Goal: Task Accomplishment & Management: Manage account settings

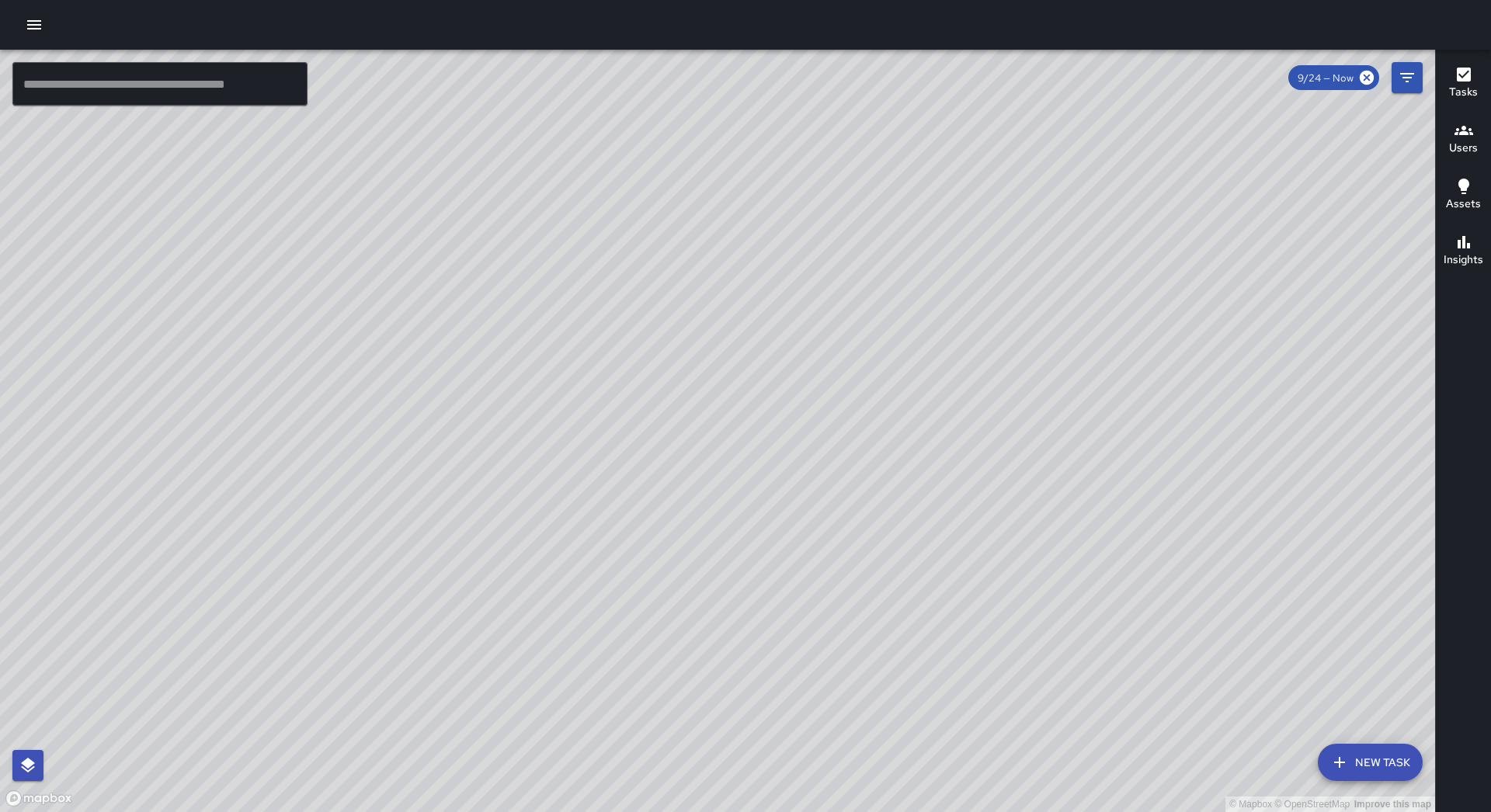
click at [18, 16] on div at bounding box center [746, 24] width 1491 height 49
click at [34, 23] on icon "button" at bounding box center [35, 25] width 19 height 19
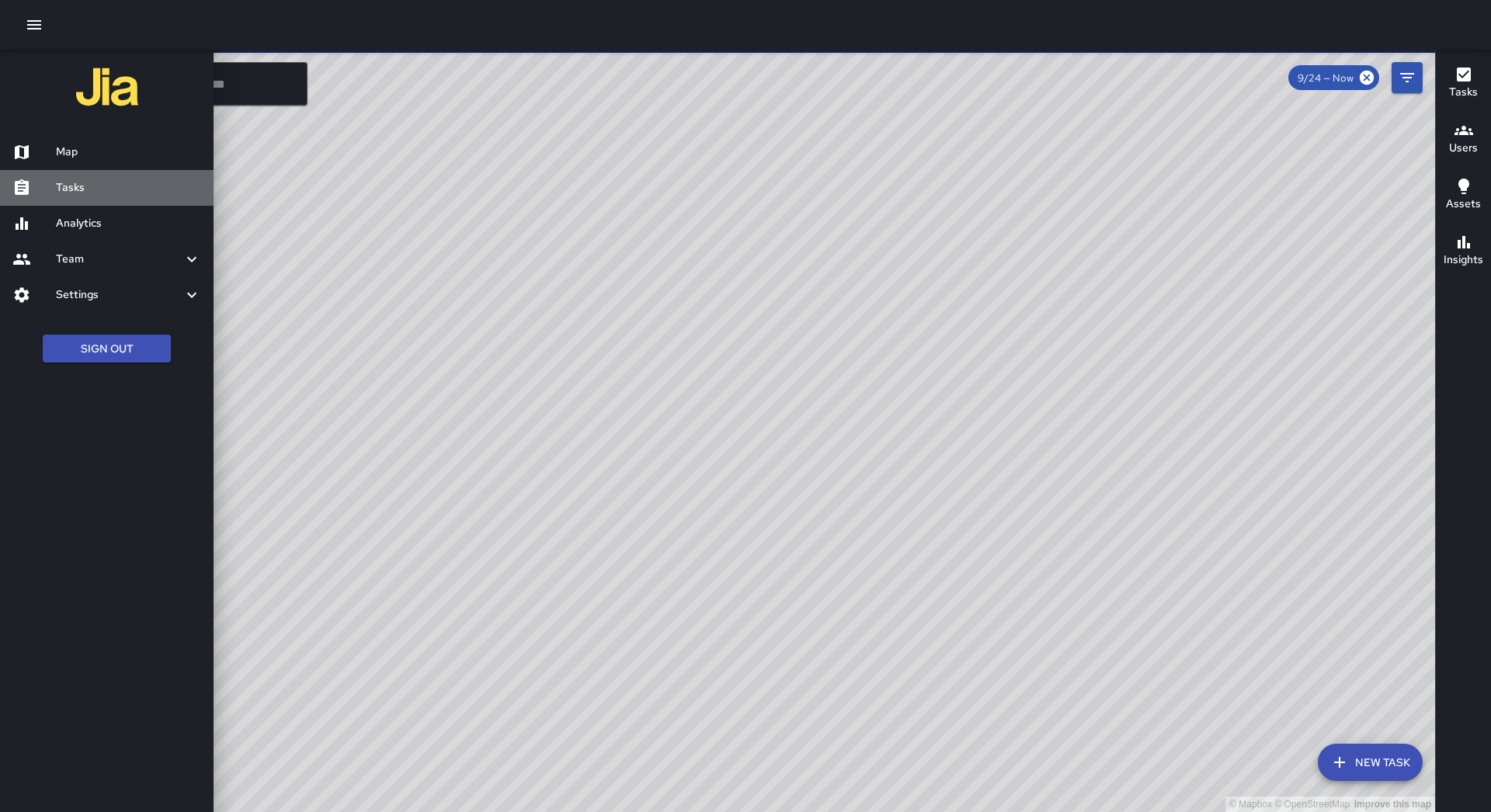
click at [112, 185] on h6 "Tasks" at bounding box center [129, 188] width 146 height 17
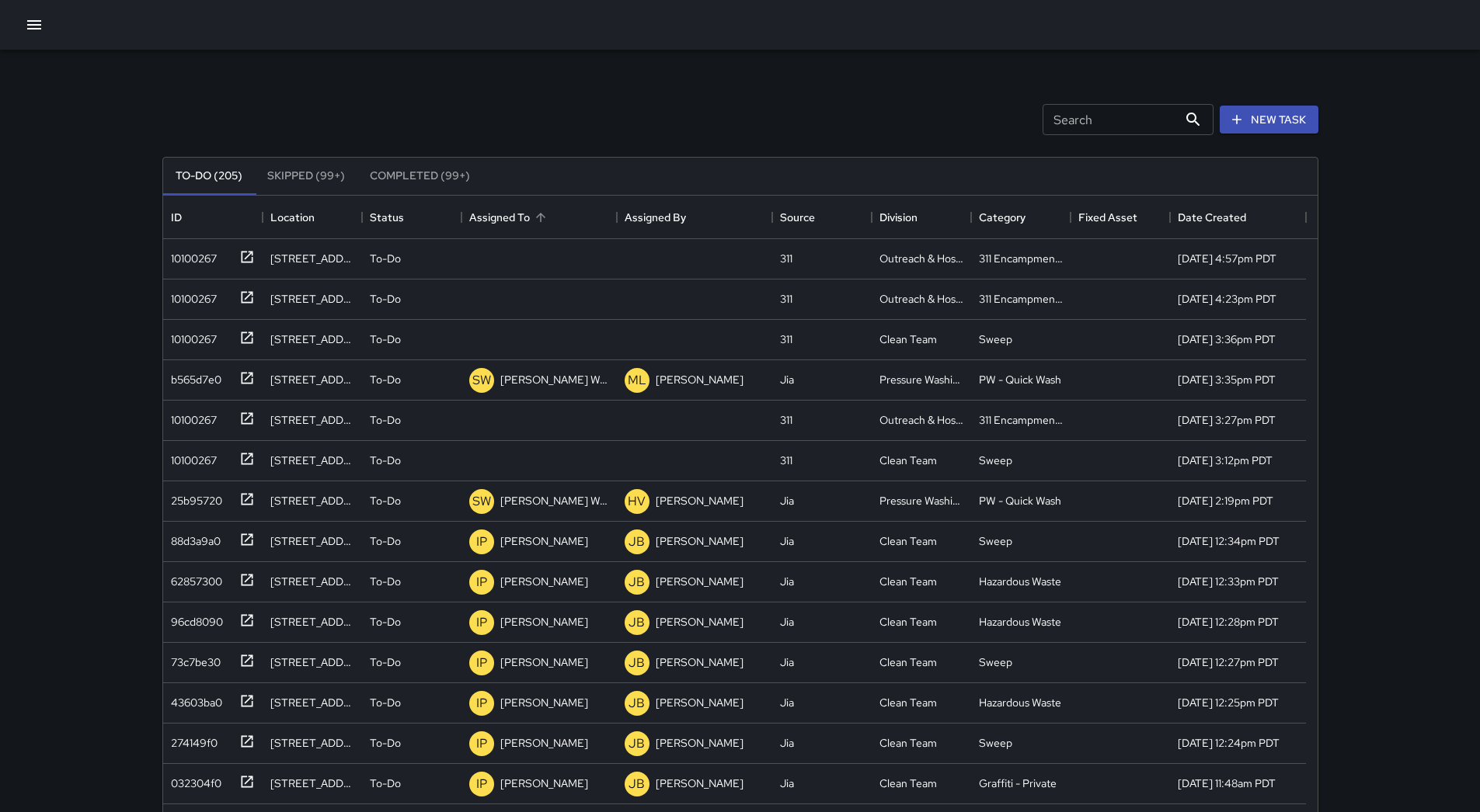
scroll to position [646, 1143]
drag, startPoint x: 550, startPoint y: 204, endPoint x: 530, endPoint y: 211, distance: 21.2
click at [550, 205] on div "Assigned To" at bounding box center [538, 218] width 140 height 43
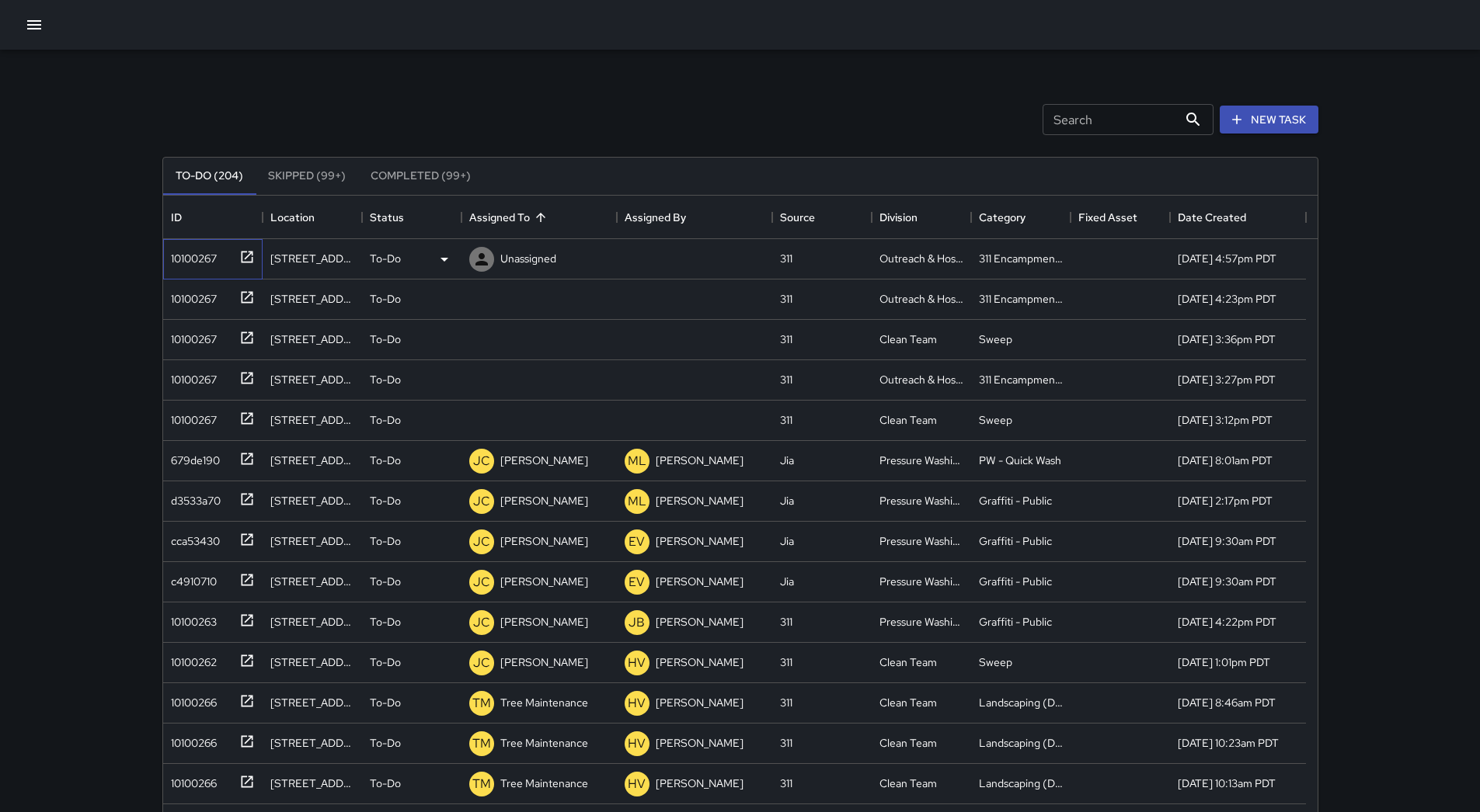
click at [186, 268] on div "10100267" at bounding box center [210, 256] width 90 height 26
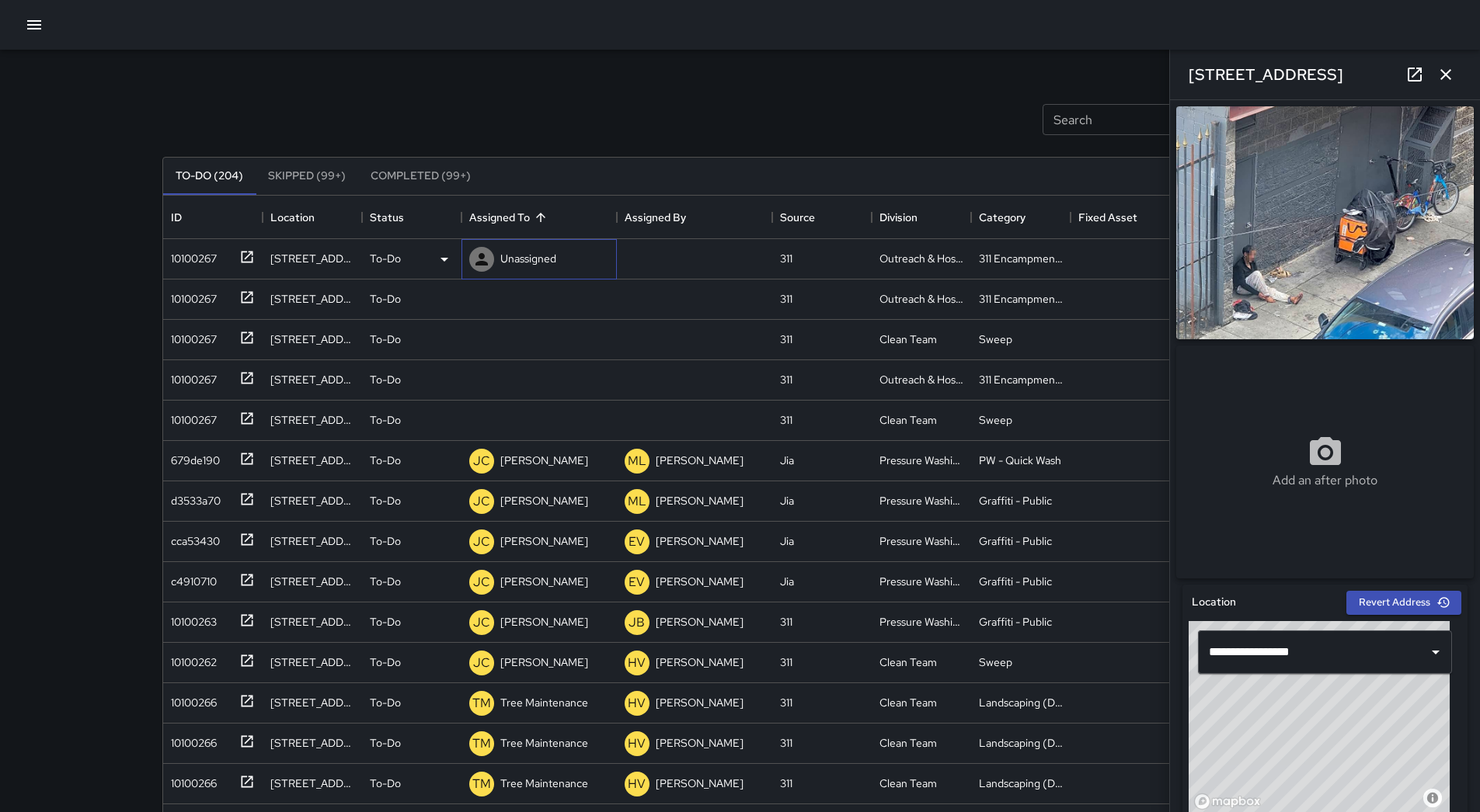
click at [510, 248] on div "Unassigned" at bounding box center [528, 258] width 62 height 22
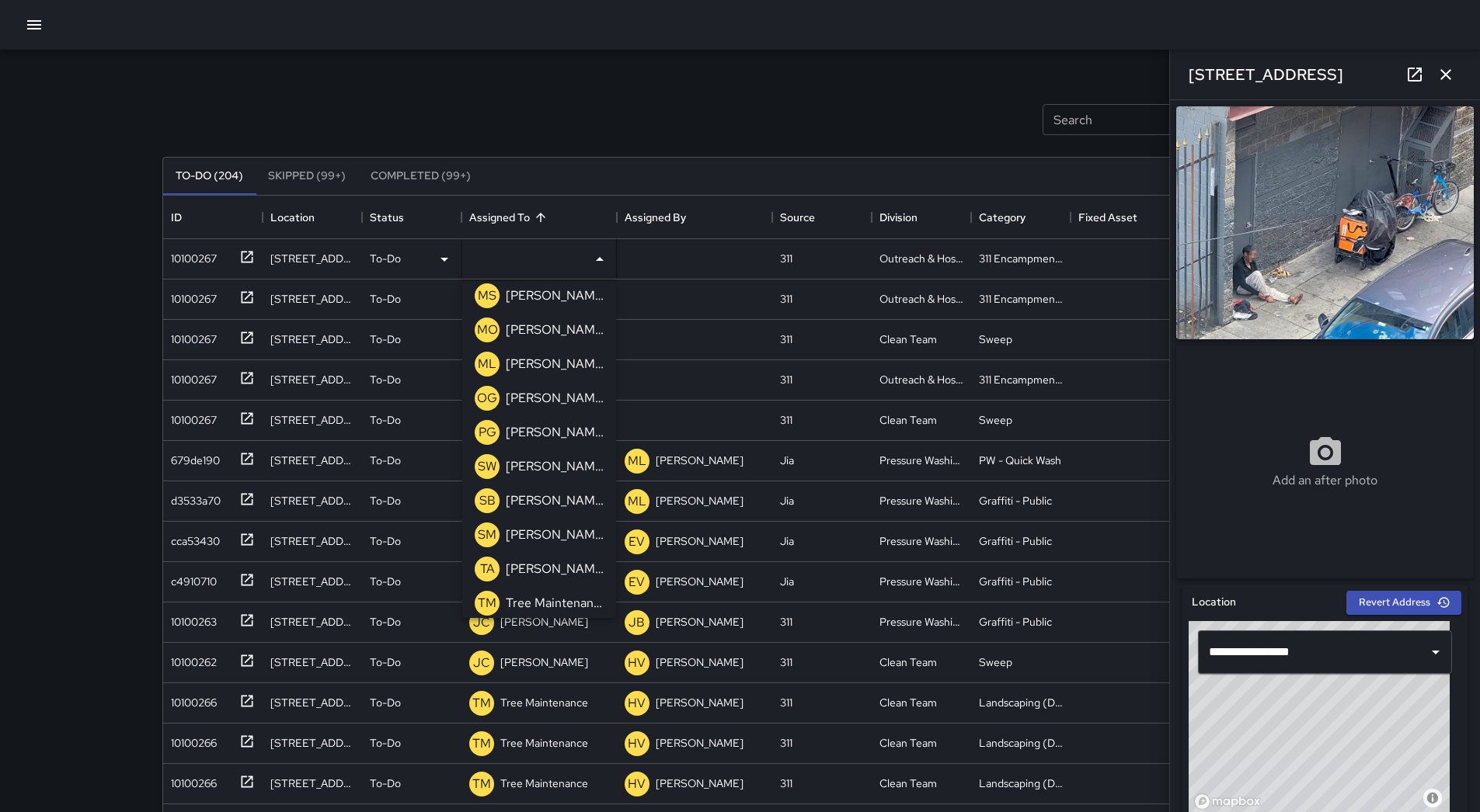
scroll to position [529, 0]
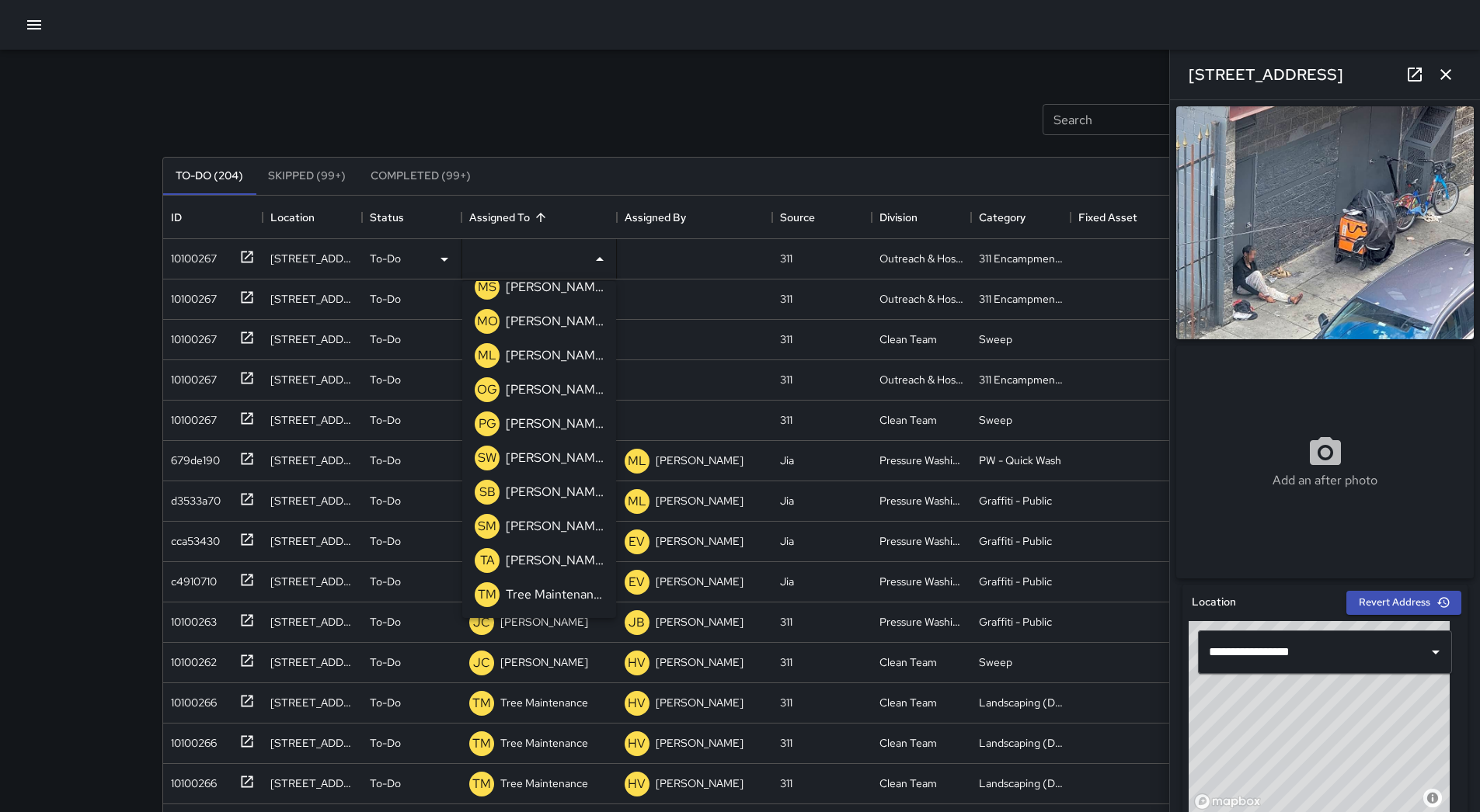
click at [541, 361] on p "[PERSON_NAME]" at bounding box center [554, 356] width 98 height 19
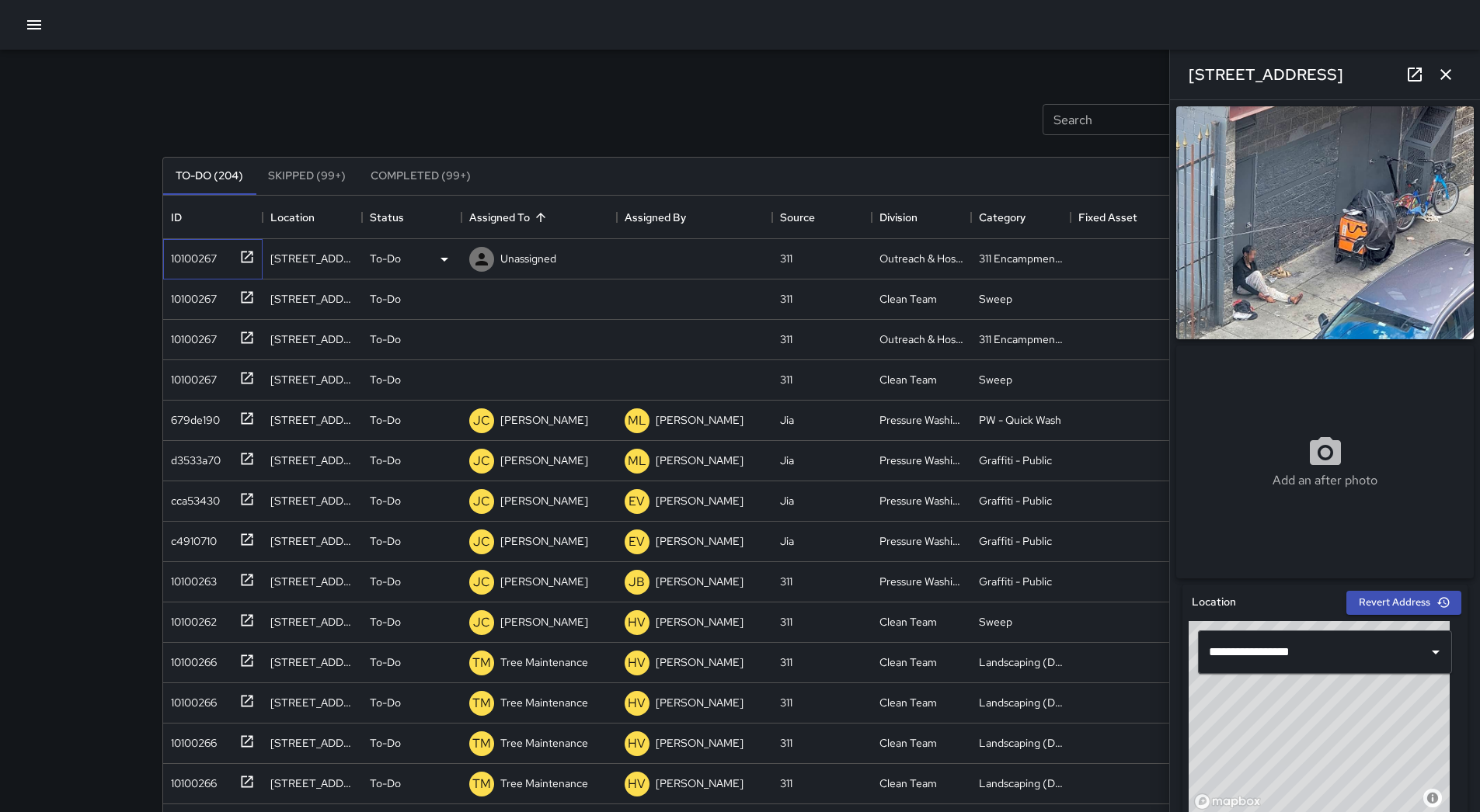
click at [177, 261] on div "10100267" at bounding box center [191, 255] width 52 height 22
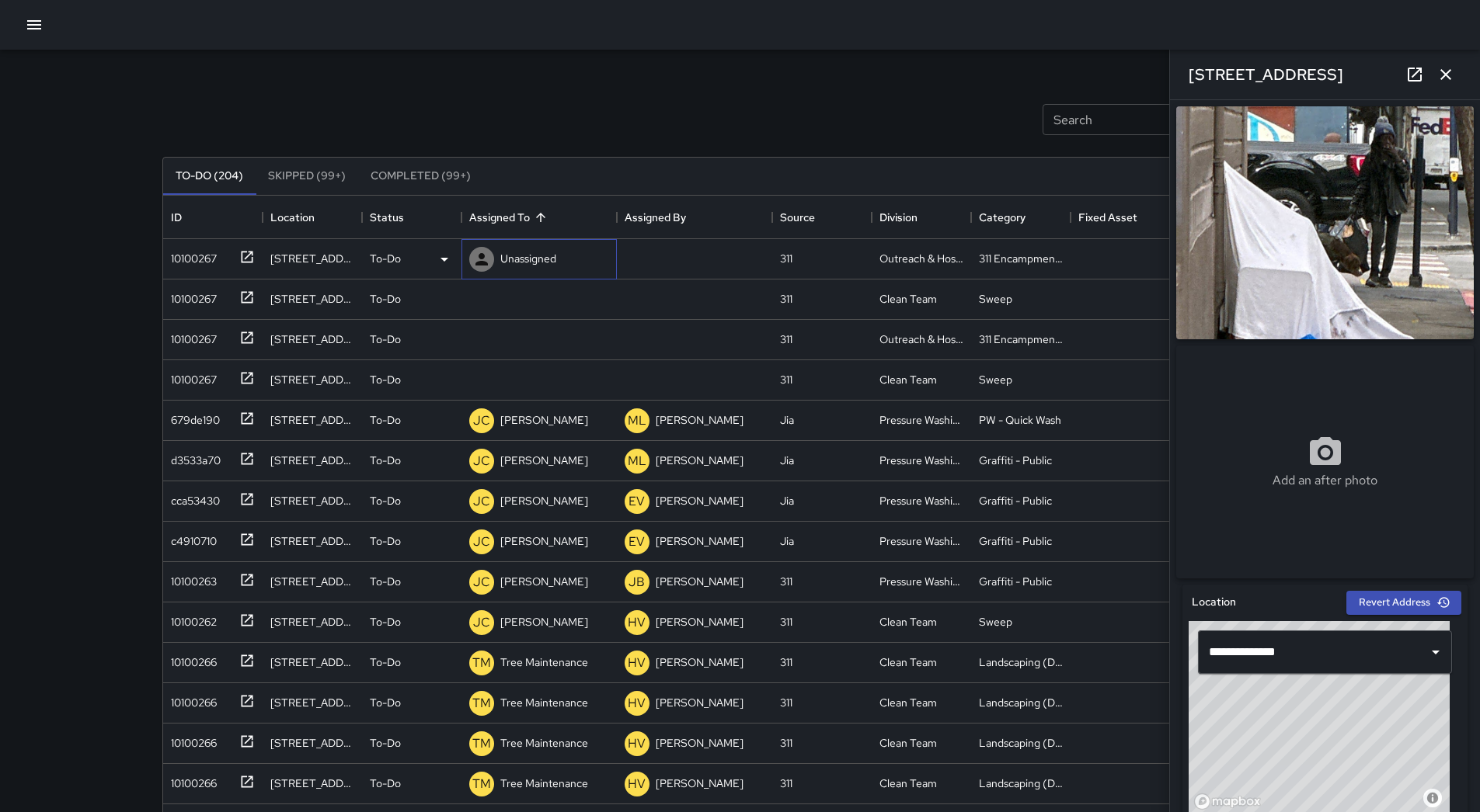
click at [511, 270] on div "Unassigned" at bounding box center [528, 258] width 62 height 22
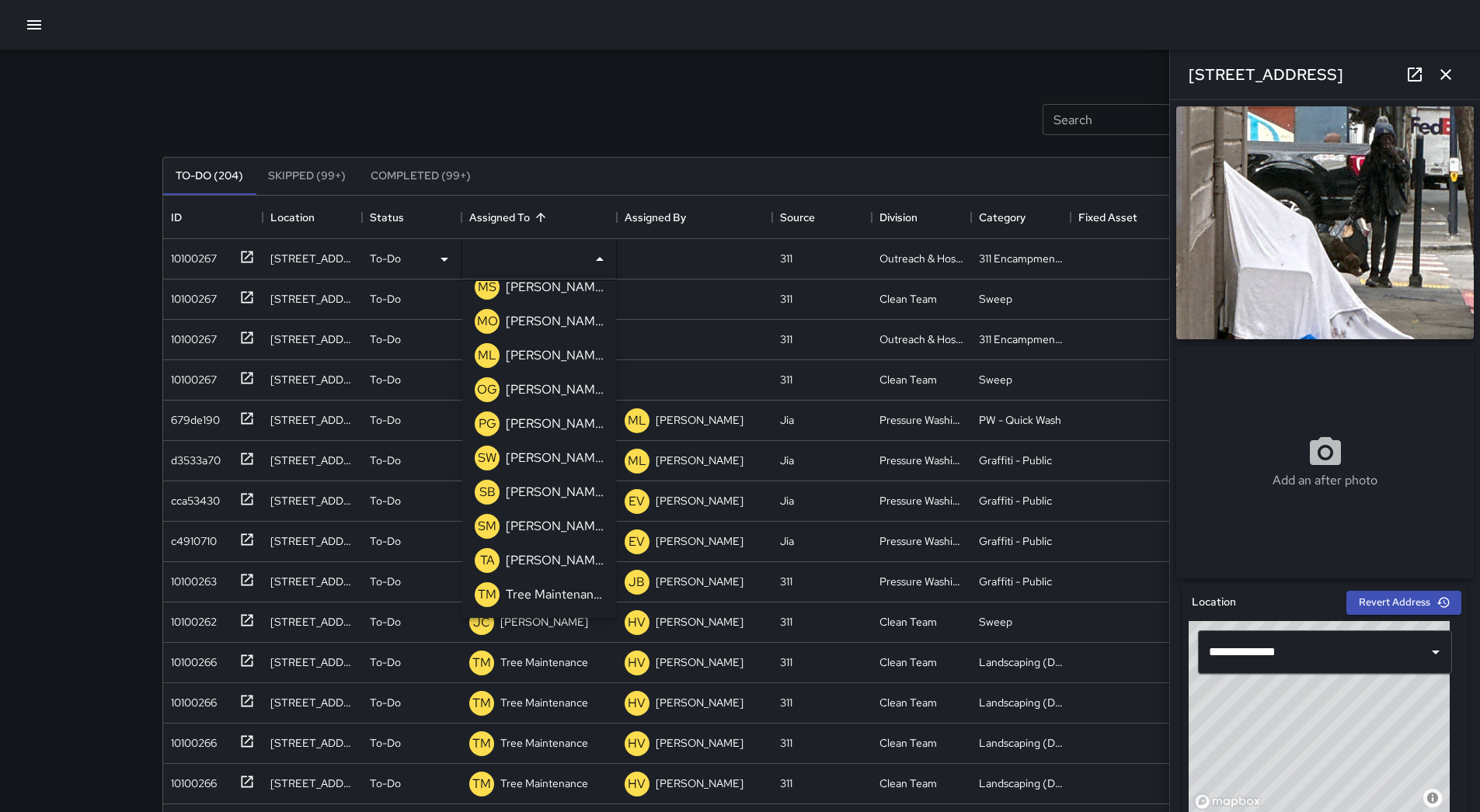
click at [544, 364] on p "[PERSON_NAME]" at bounding box center [554, 356] width 98 height 19
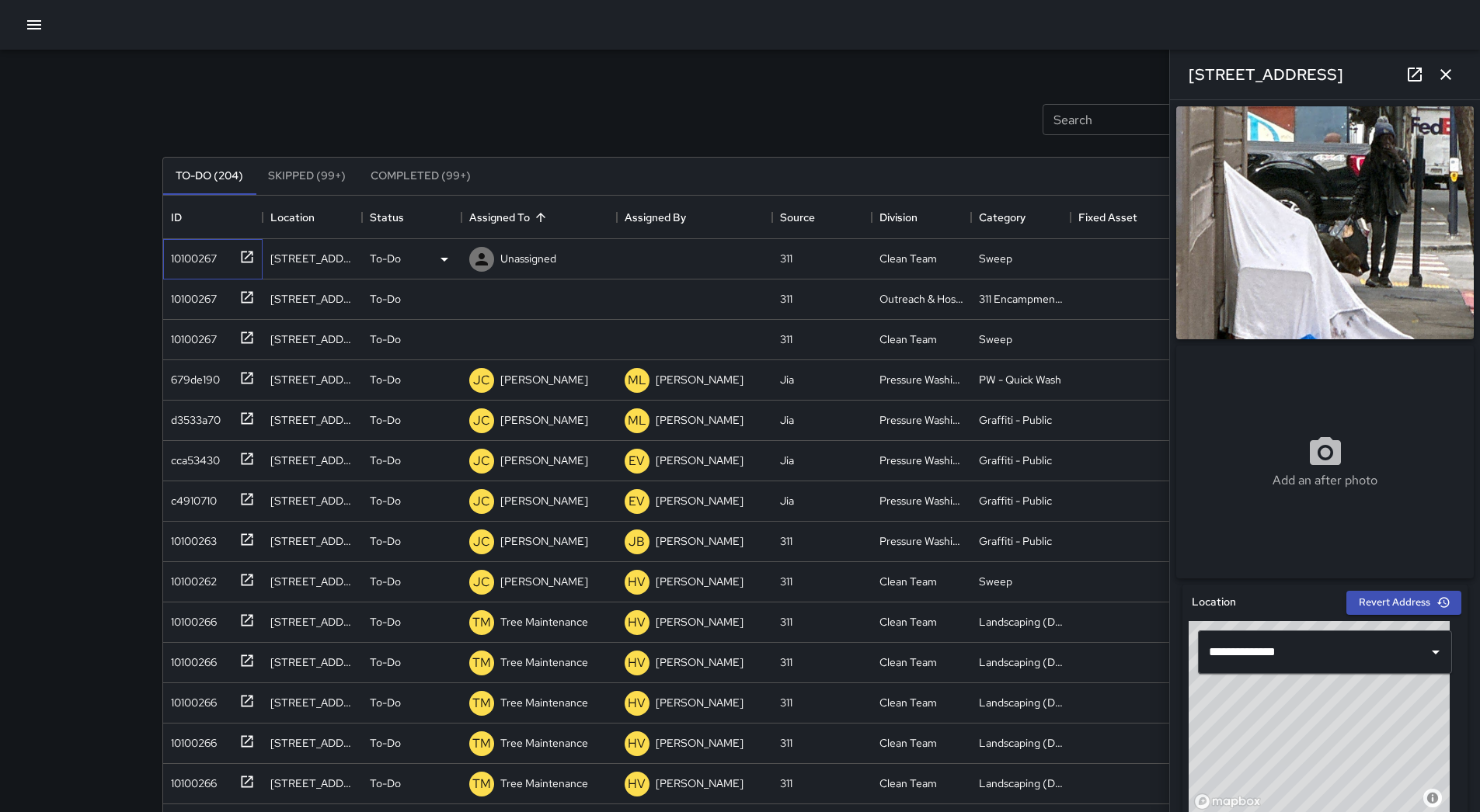
click at [218, 269] on div "10100267" at bounding box center [212, 259] width 100 height 41
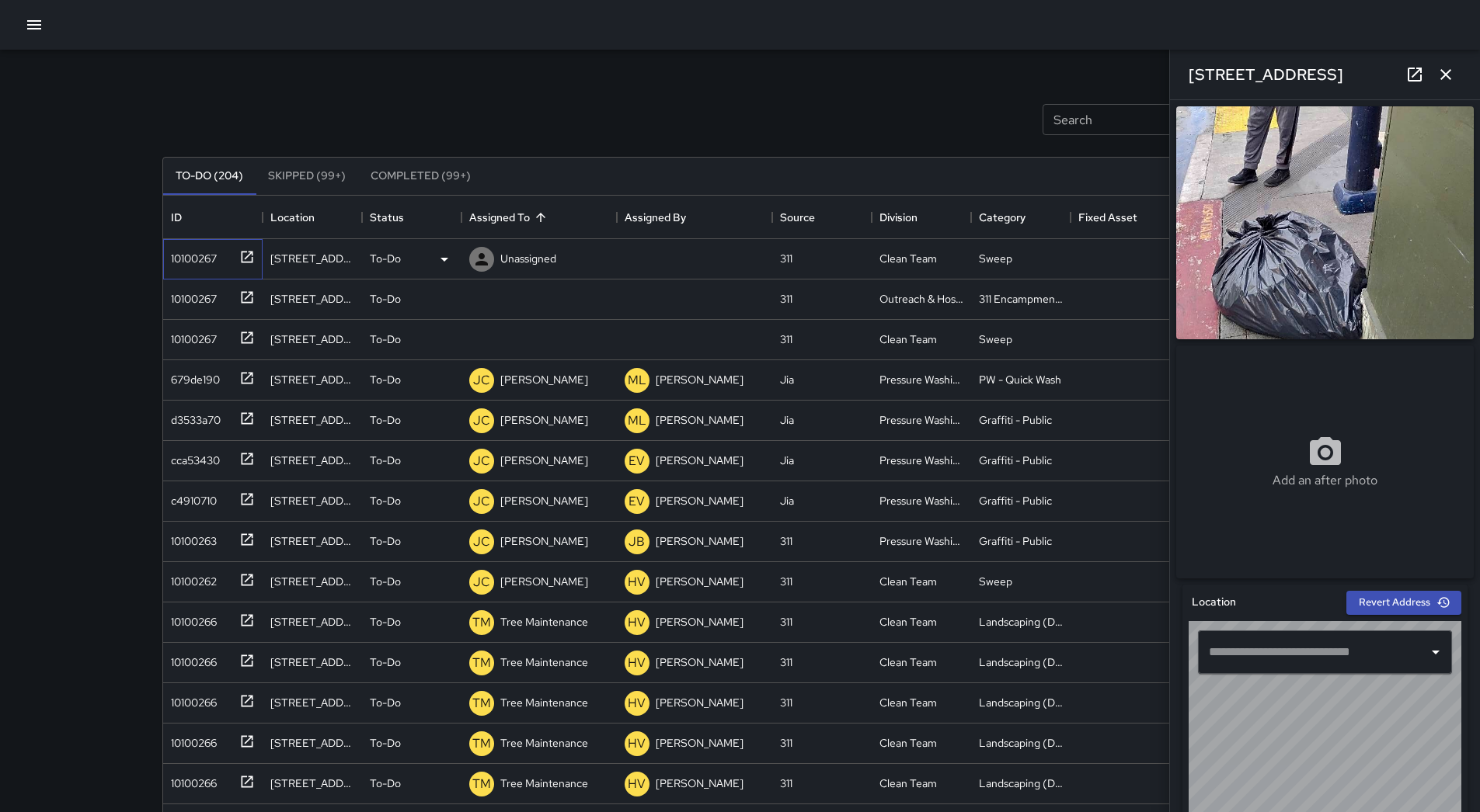
type input "**********"
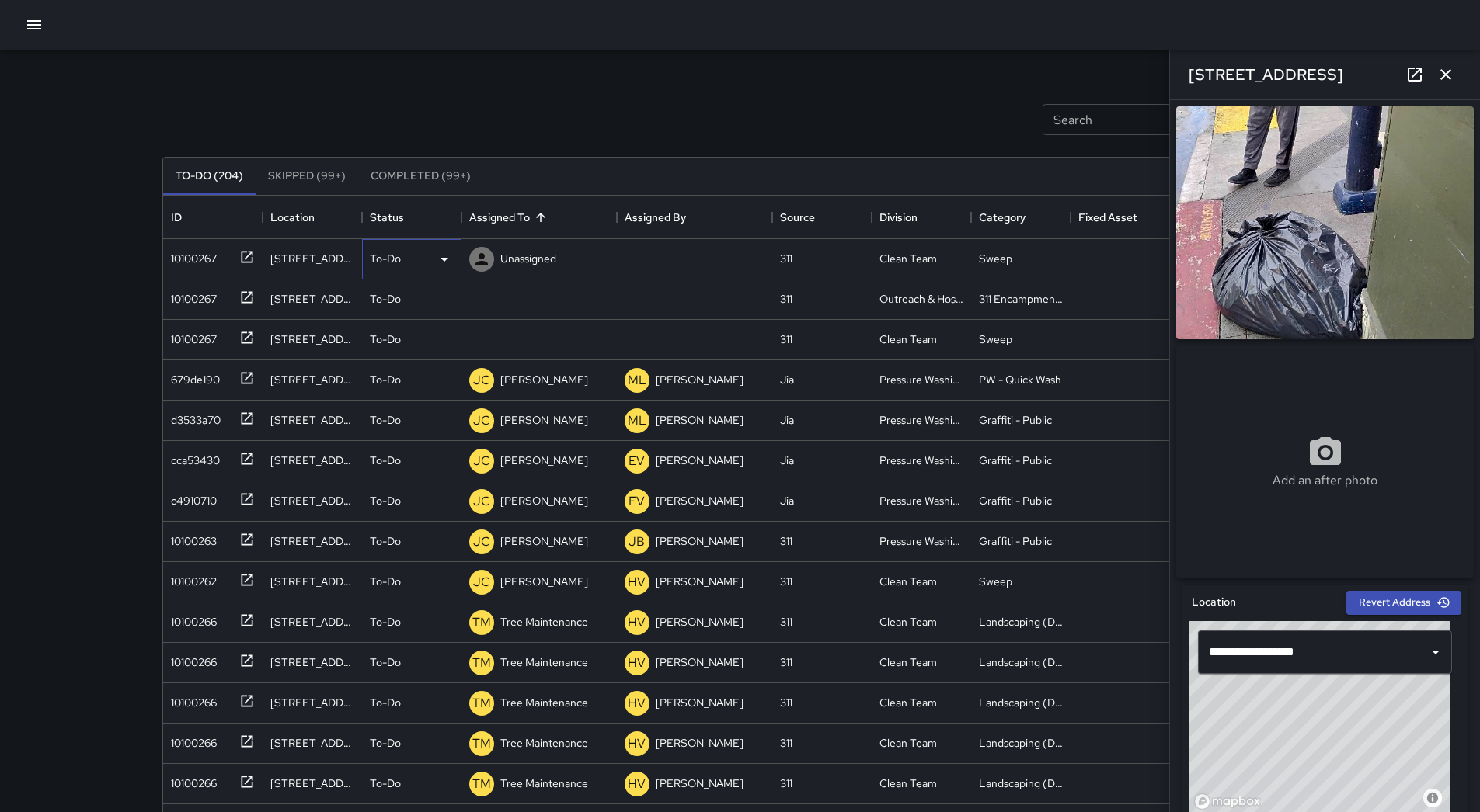
click at [431, 252] on div "To-Do" at bounding box center [411, 259] width 84 height 19
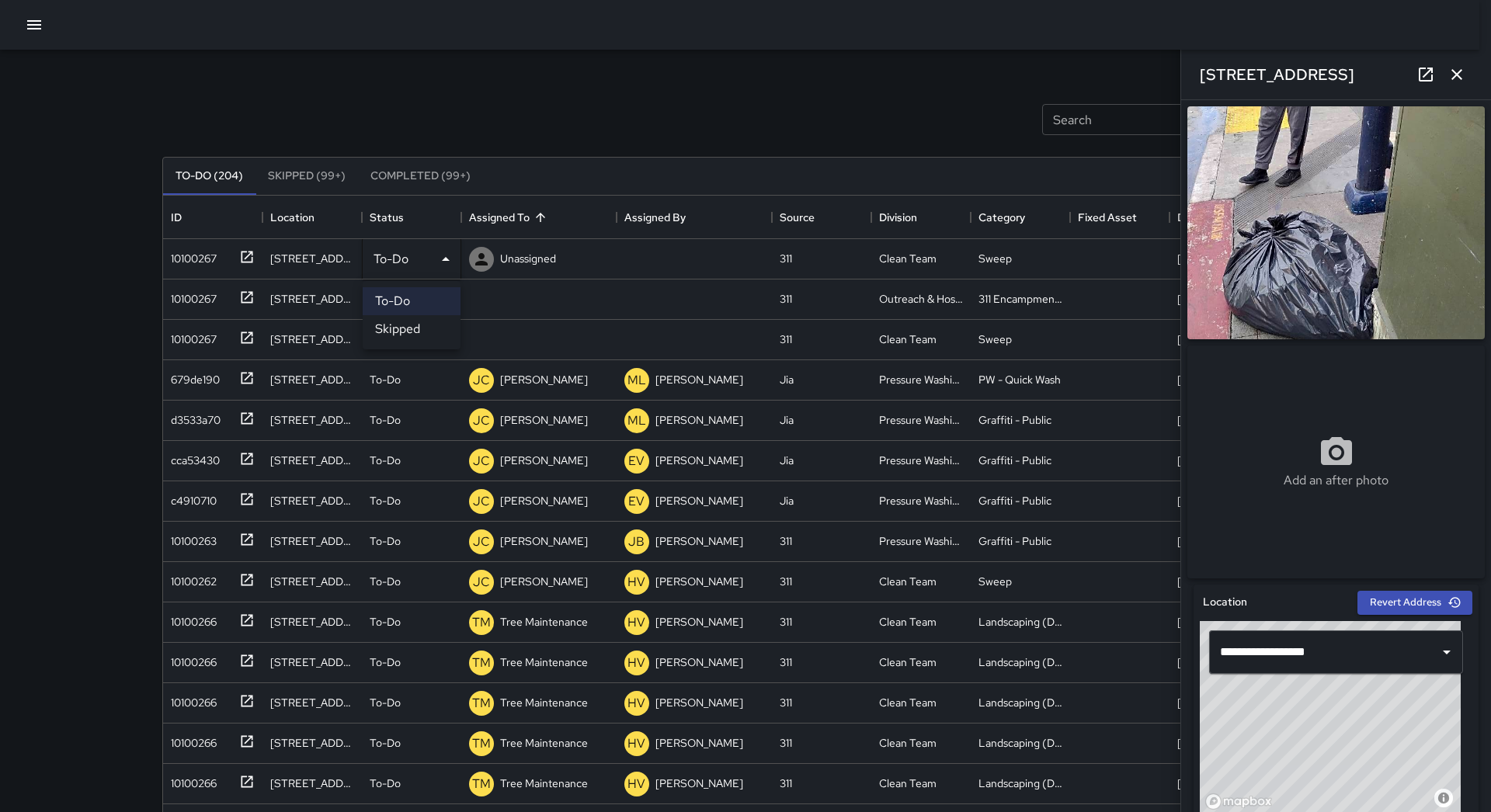
click at [429, 322] on li "Skipped" at bounding box center [411, 329] width 98 height 28
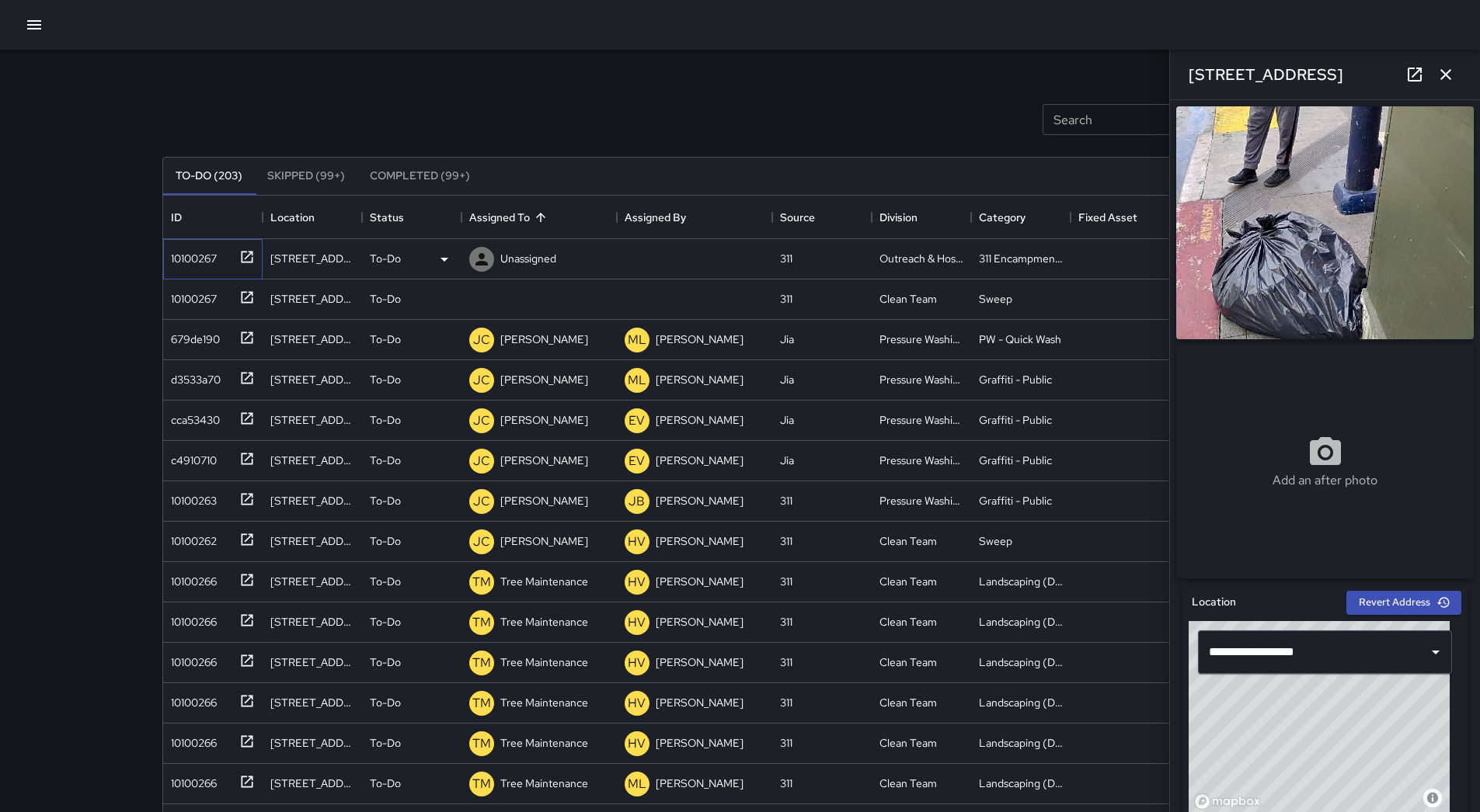
click at [209, 262] on div "10100267" at bounding box center [191, 255] width 52 height 22
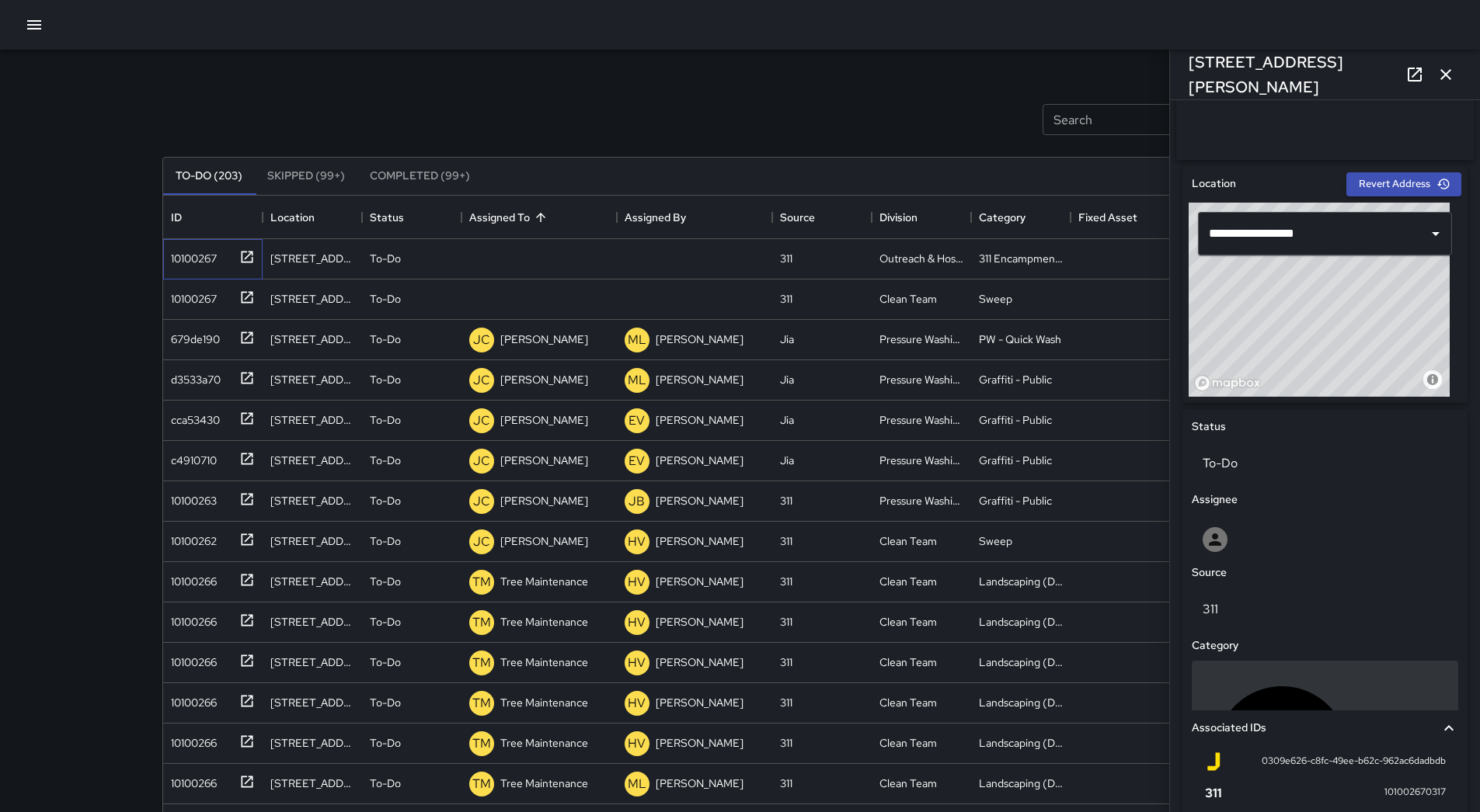
scroll to position [413, 0]
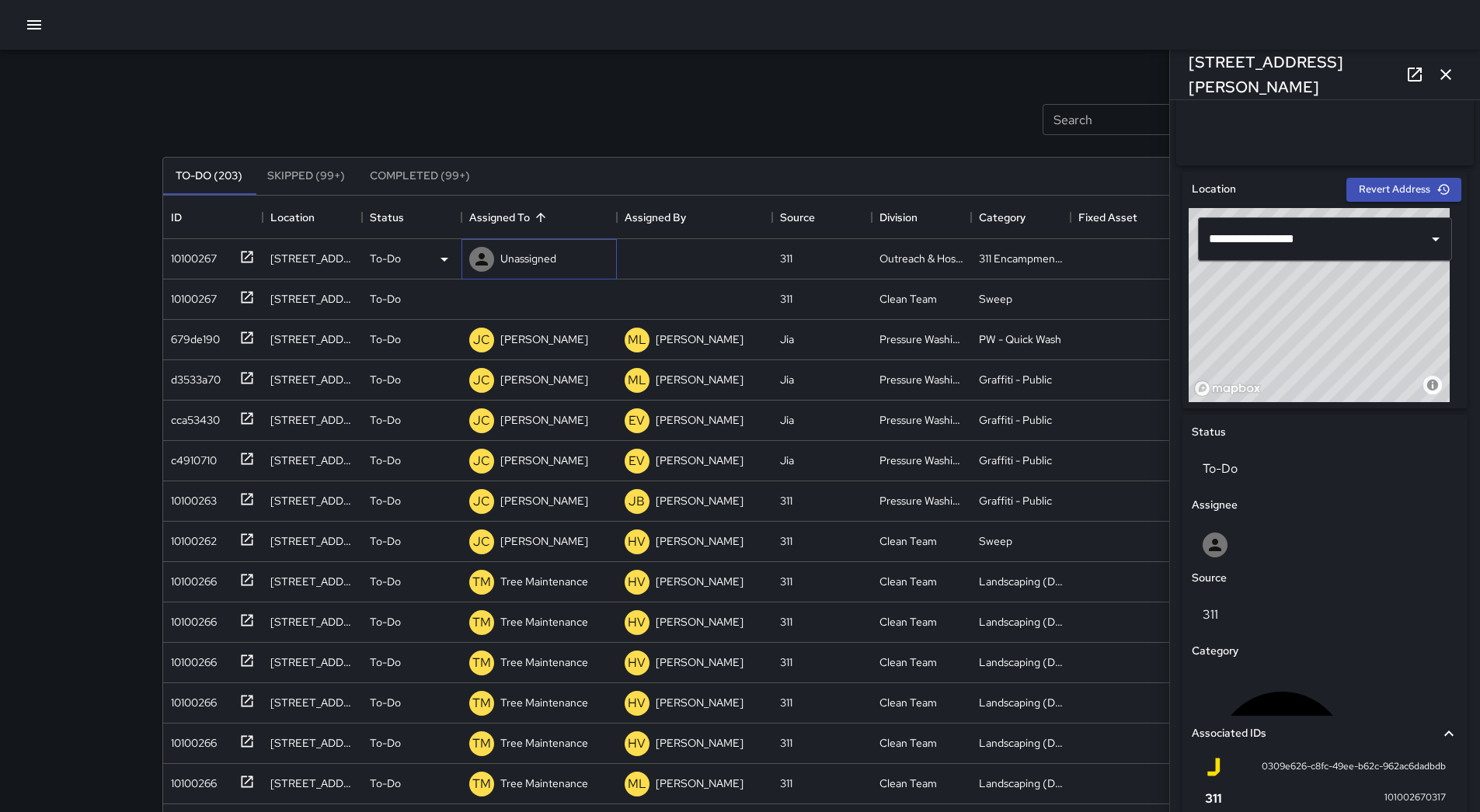
click at [539, 266] on p "Unassigned" at bounding box center [528, 258] width 56 height 16
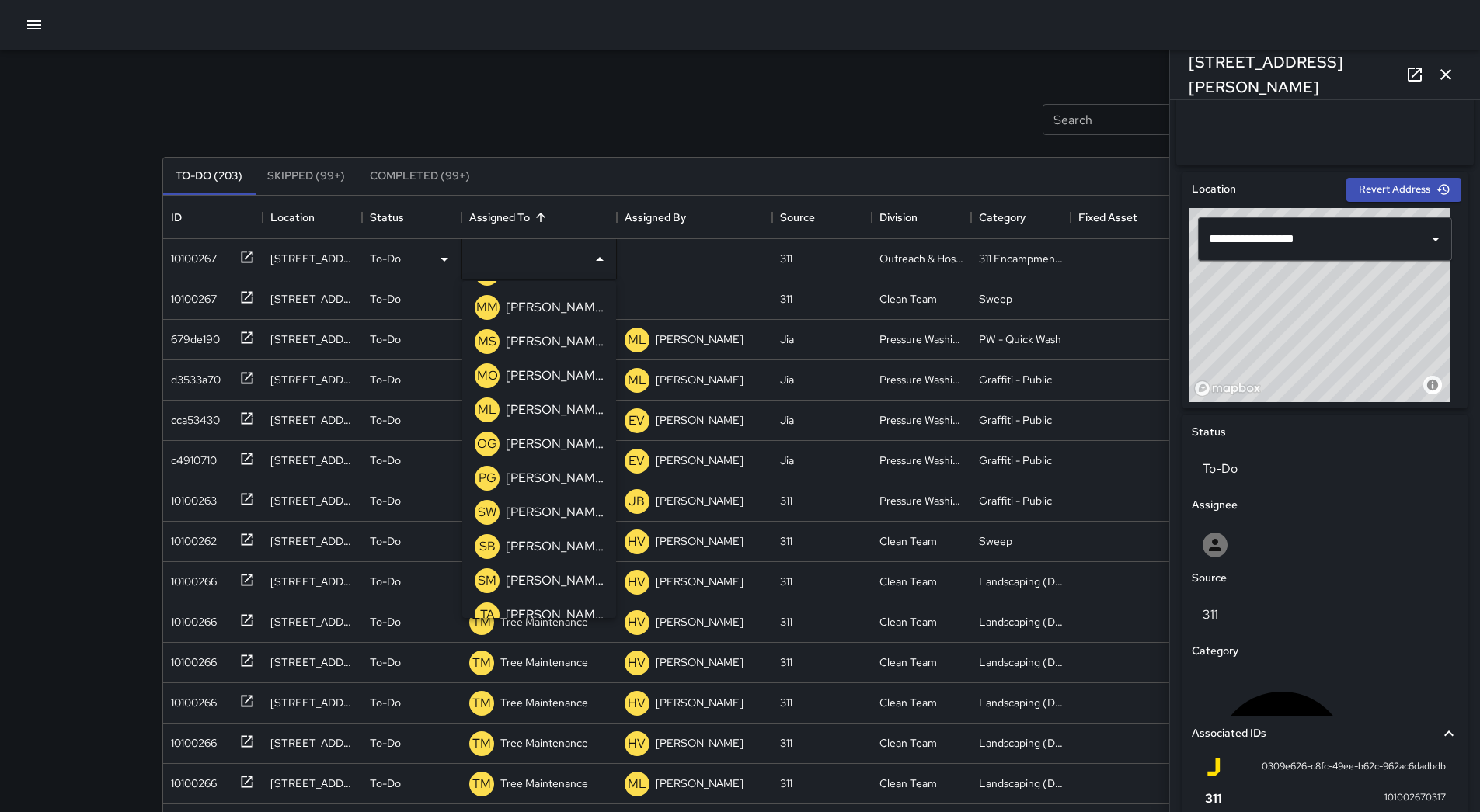
scroll to position [529, 0]
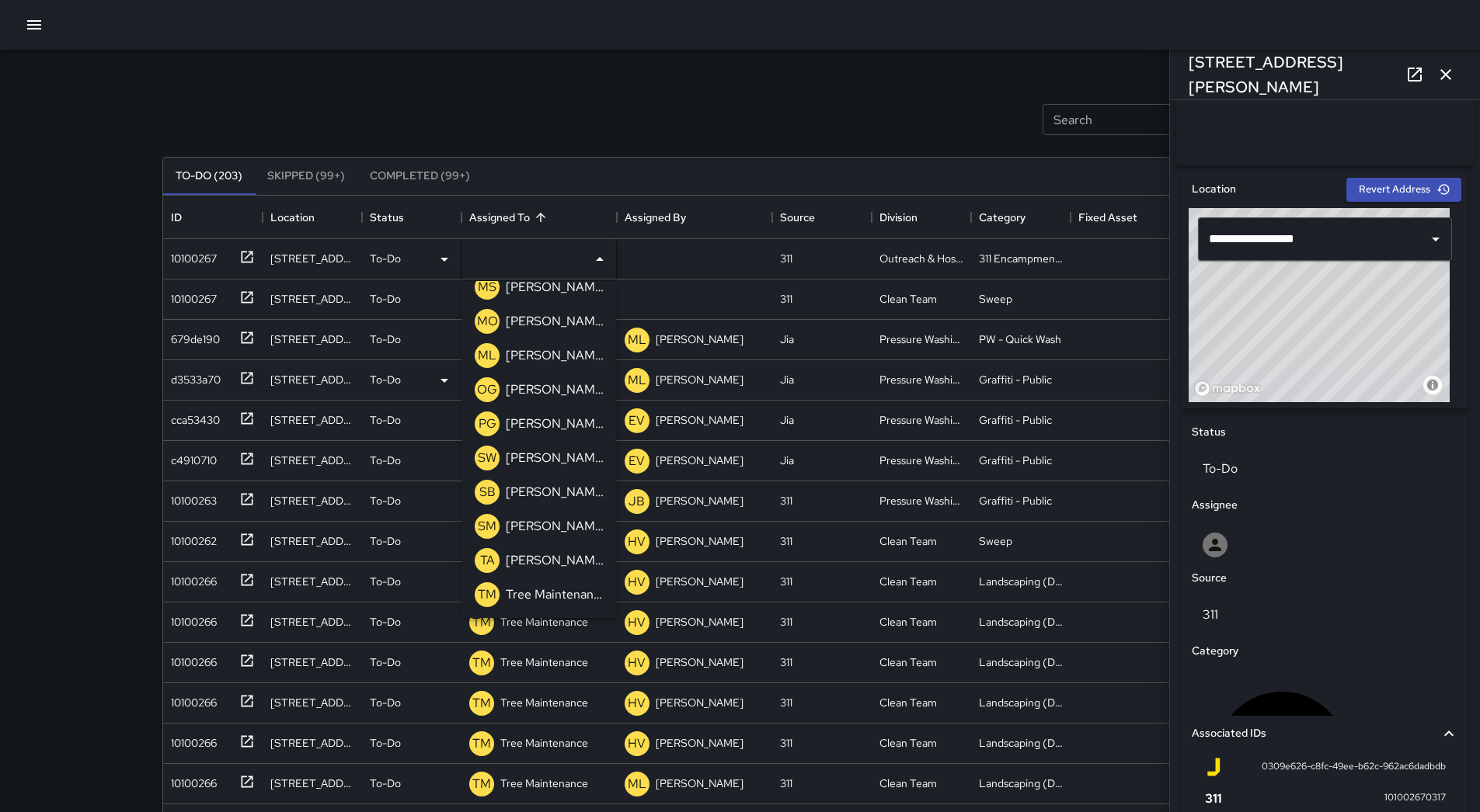
drag, startPoint x: 522, startPoint y: 353, endPoint x: 373, endPoint y: 328, distance: 151.1
click at [522, 354] on p "[PERSON_NAME]" at bounding box center [554, 356] width 98 height 19
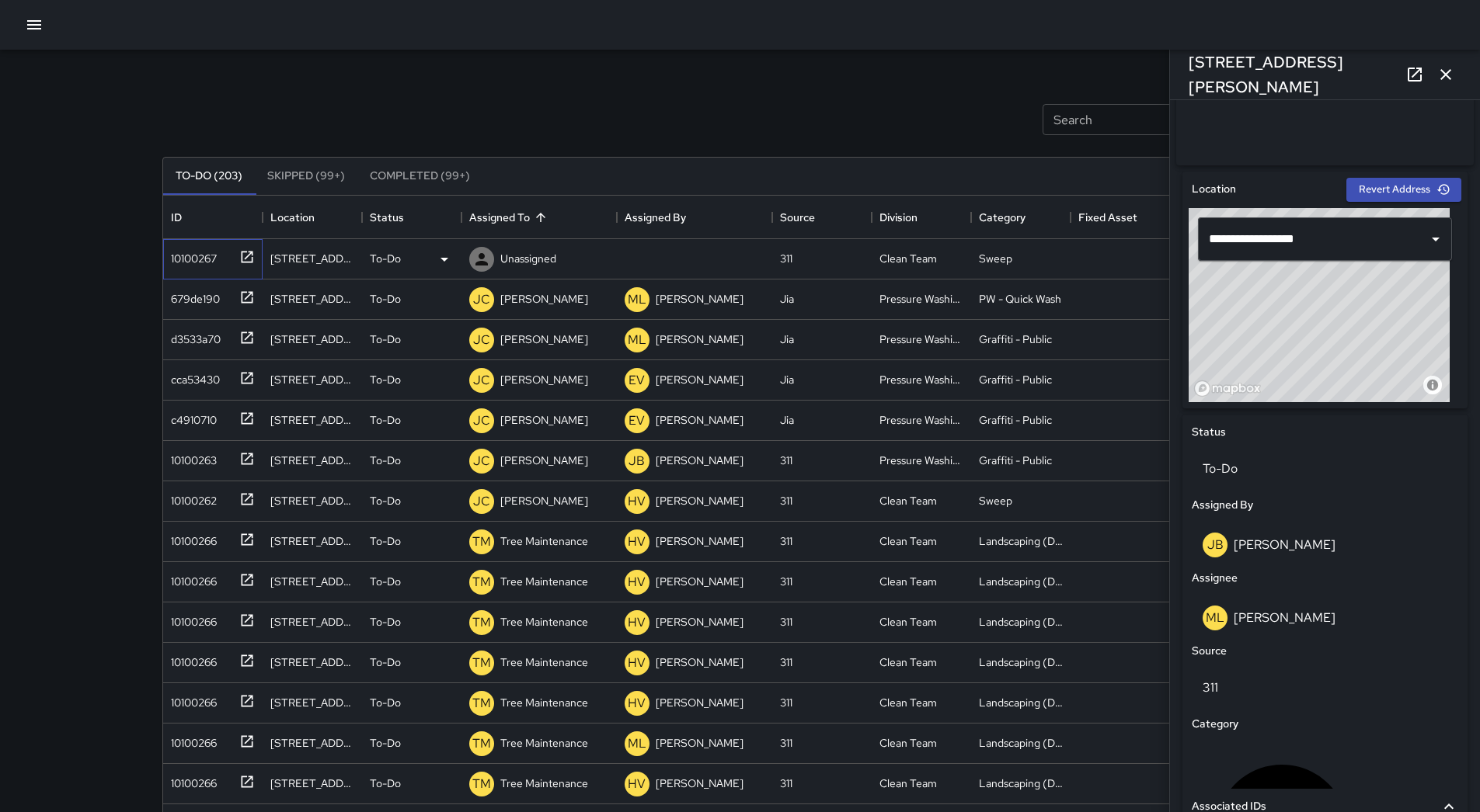
click at [220, 254] on div "10100267" at bounding box center [210, 256] width 90 height 26
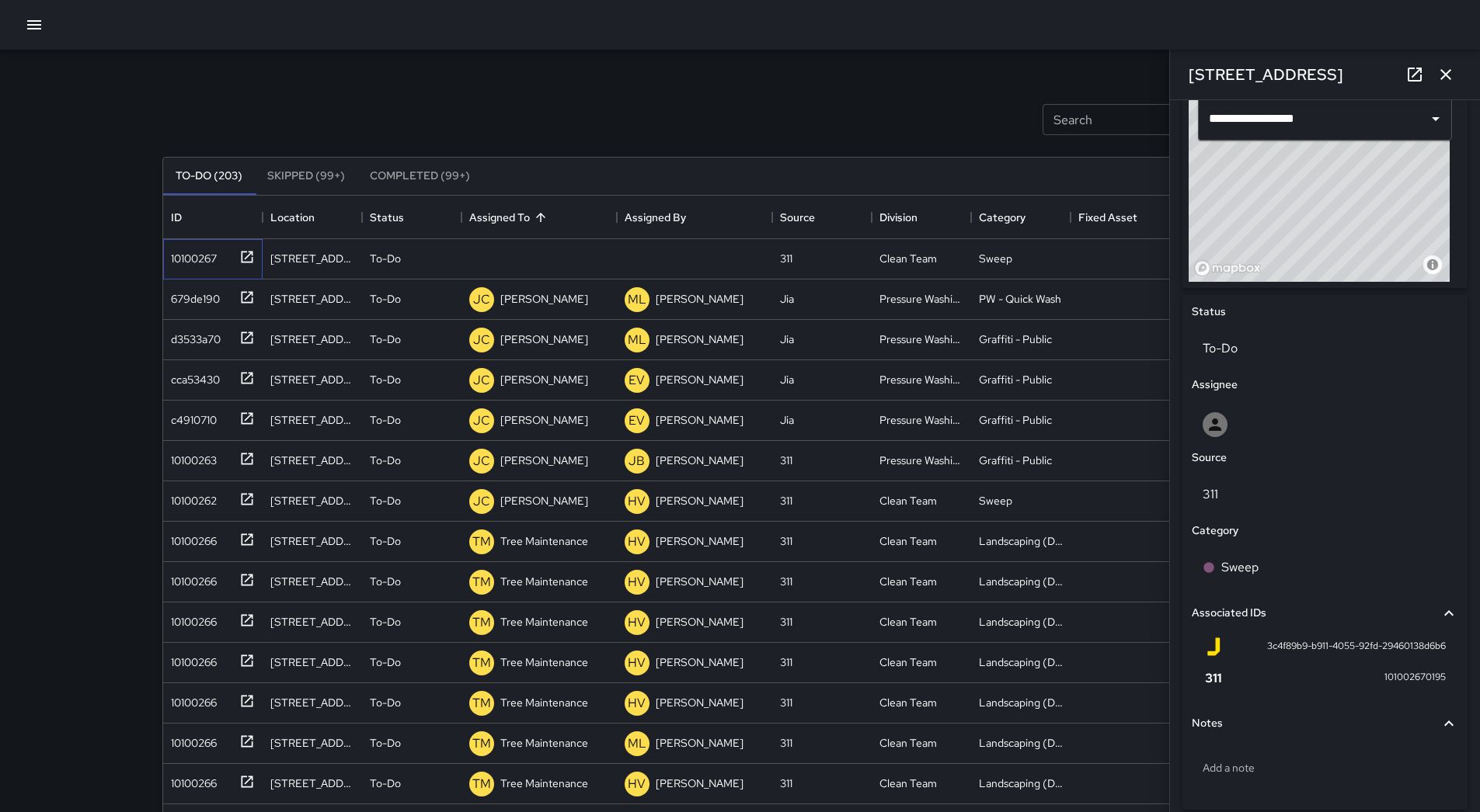
scroll to position [506, 0]
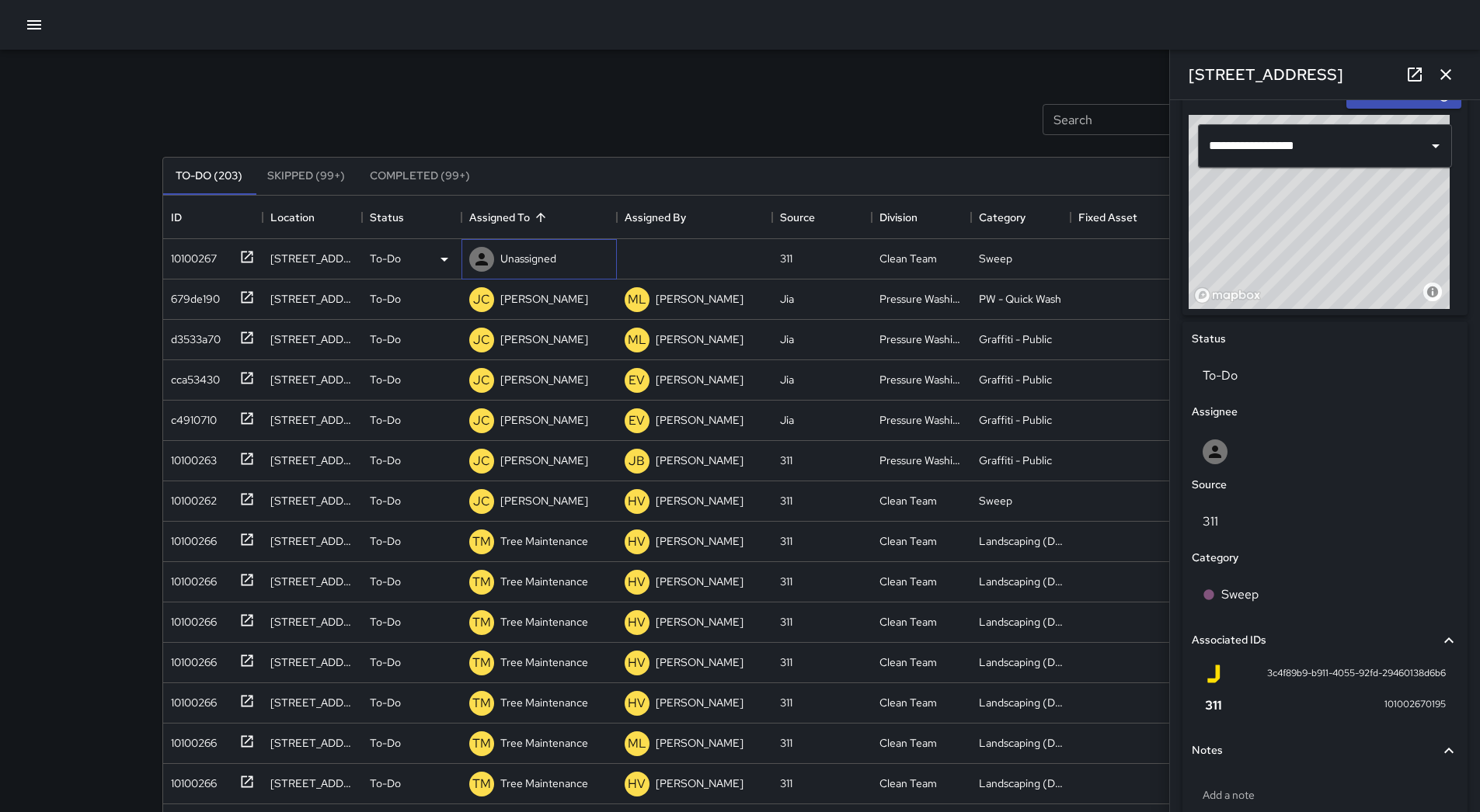
click at [513, 250] on div "Unassigned" at bounding box center [528, 258] width 62 height 22
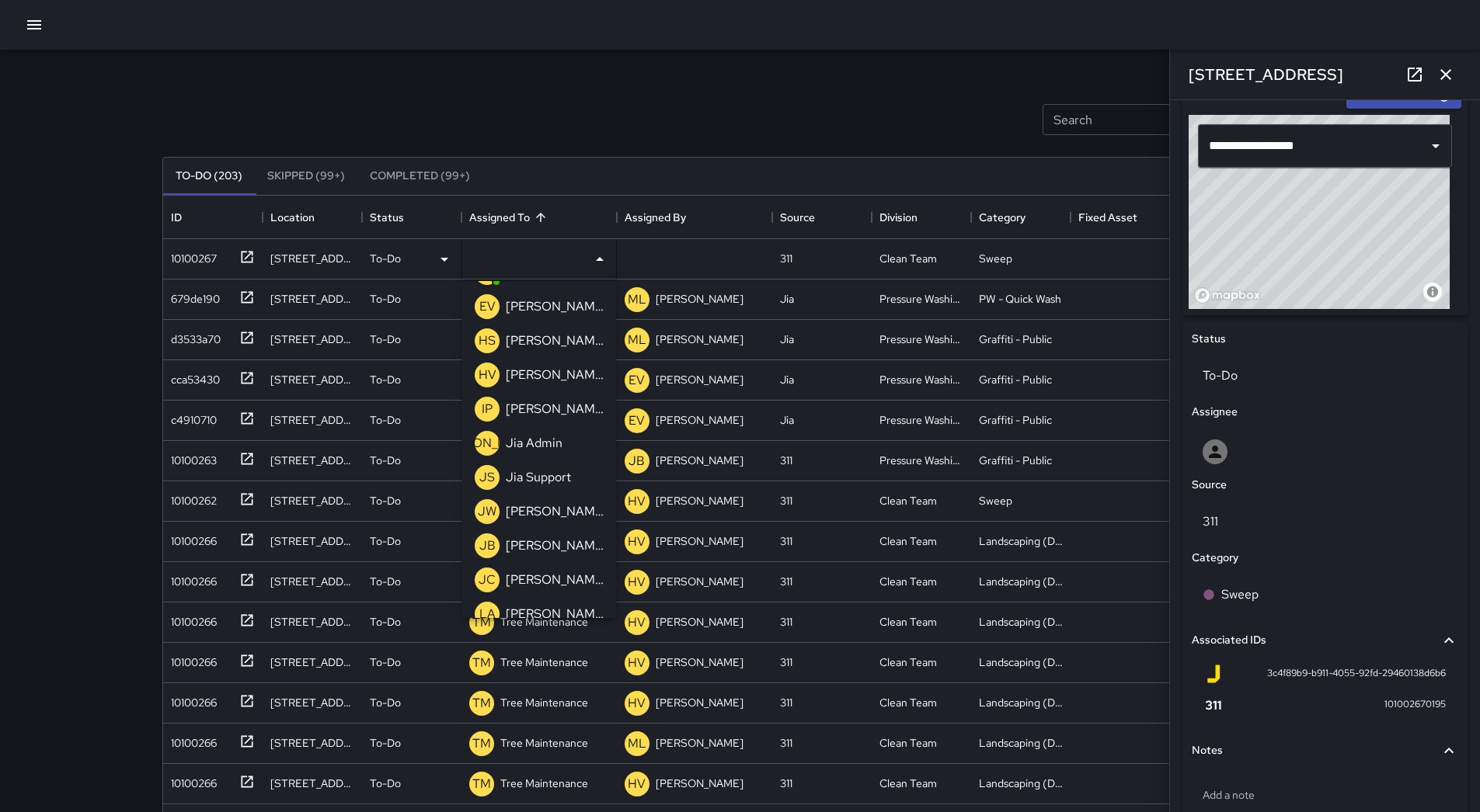
scroll to position [78, 0]
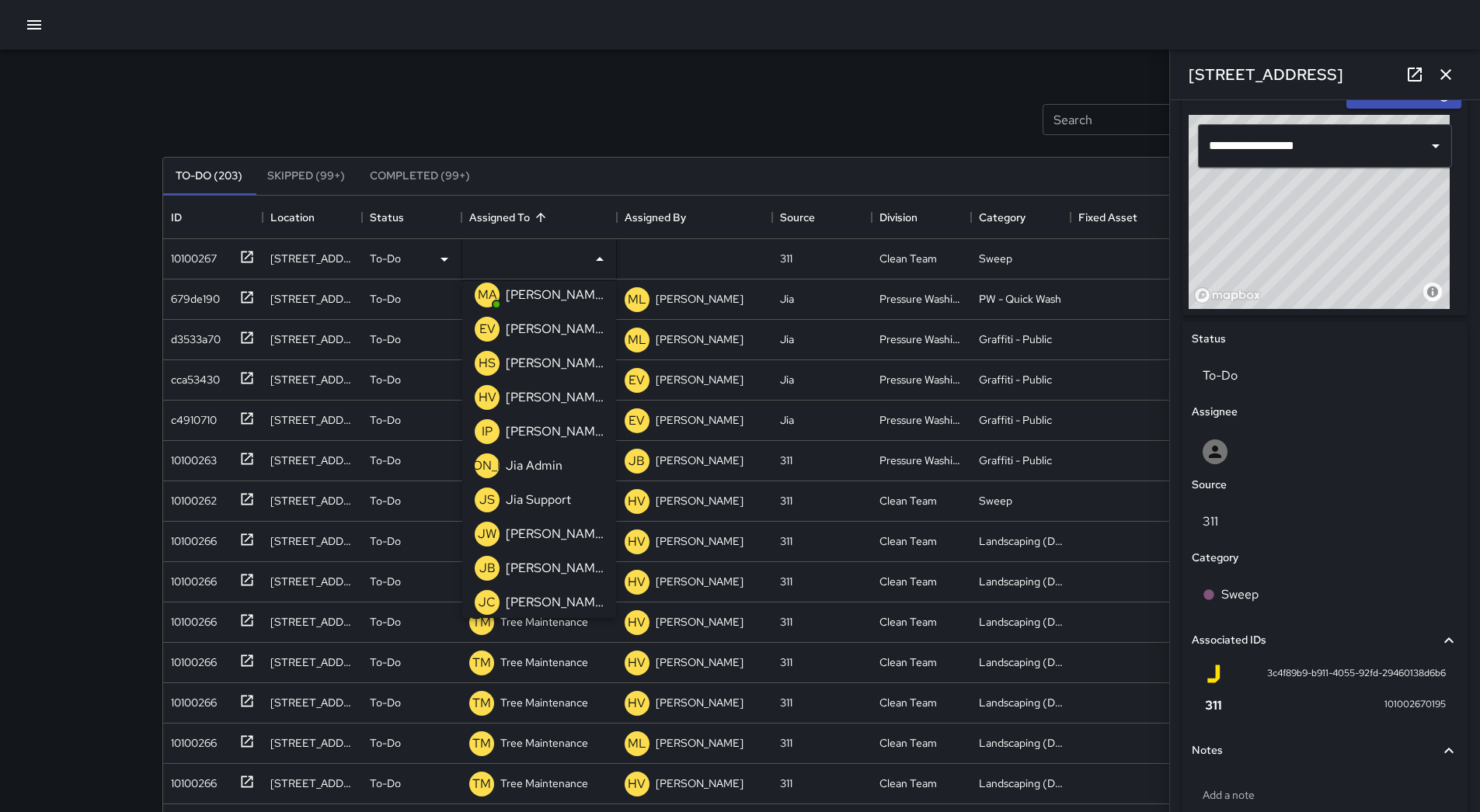
click at [563, 388] on div "[PERSON_NAME]" at bounding box center [555, 397] width 104 height 25
